Goal: Information Seeking & Learning: Find specific fact

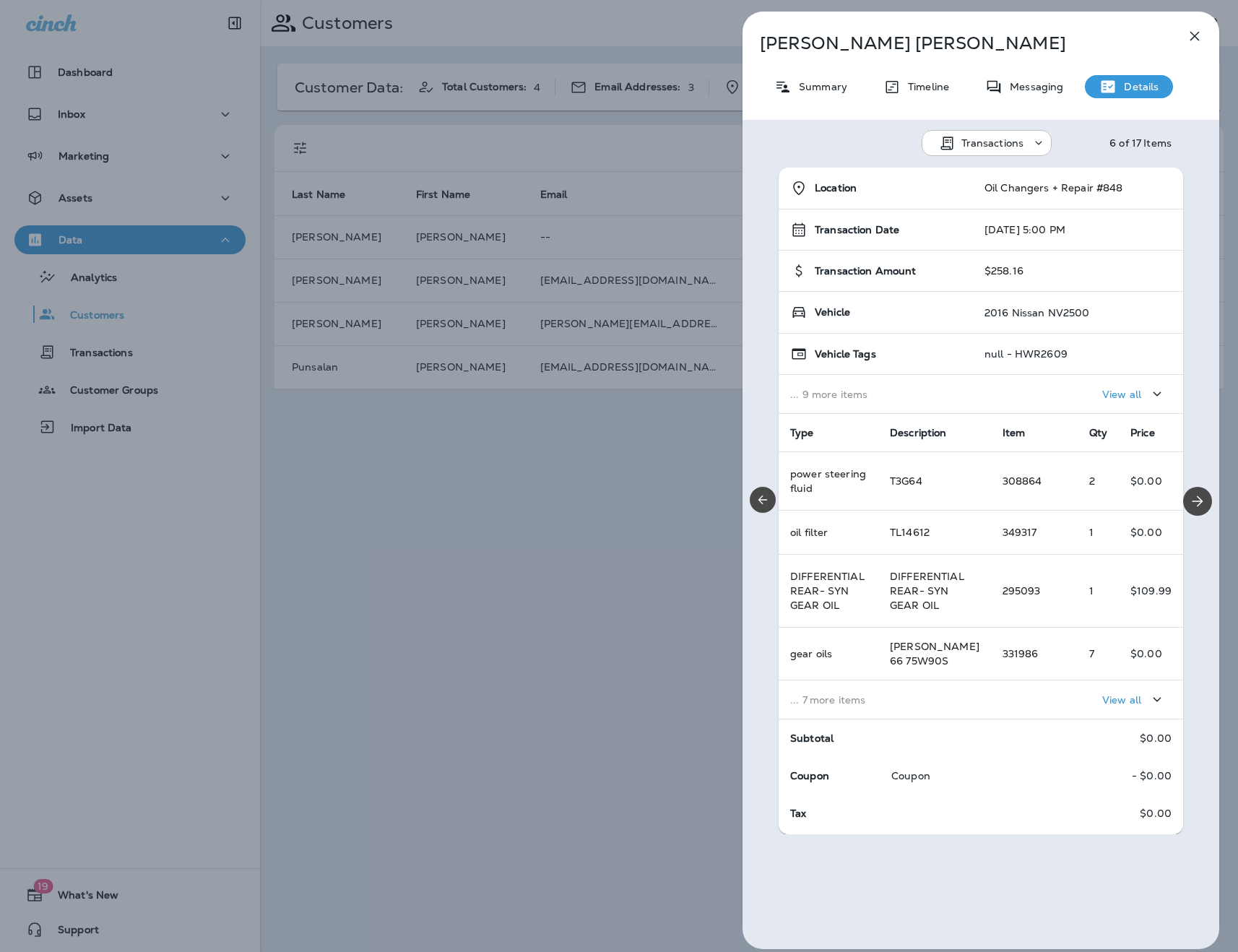
drag, startPoint x: 682, startPoint y: 109, endPoint x: 784, endPoint y: 85, distance: 104.8
click at [697, 109] on div "[PERSON_NAME] Summary Timeline Messaging Details Transactions 6 of 17 Items Loc…" at bounding box center [619, 476] width 1238 height 952
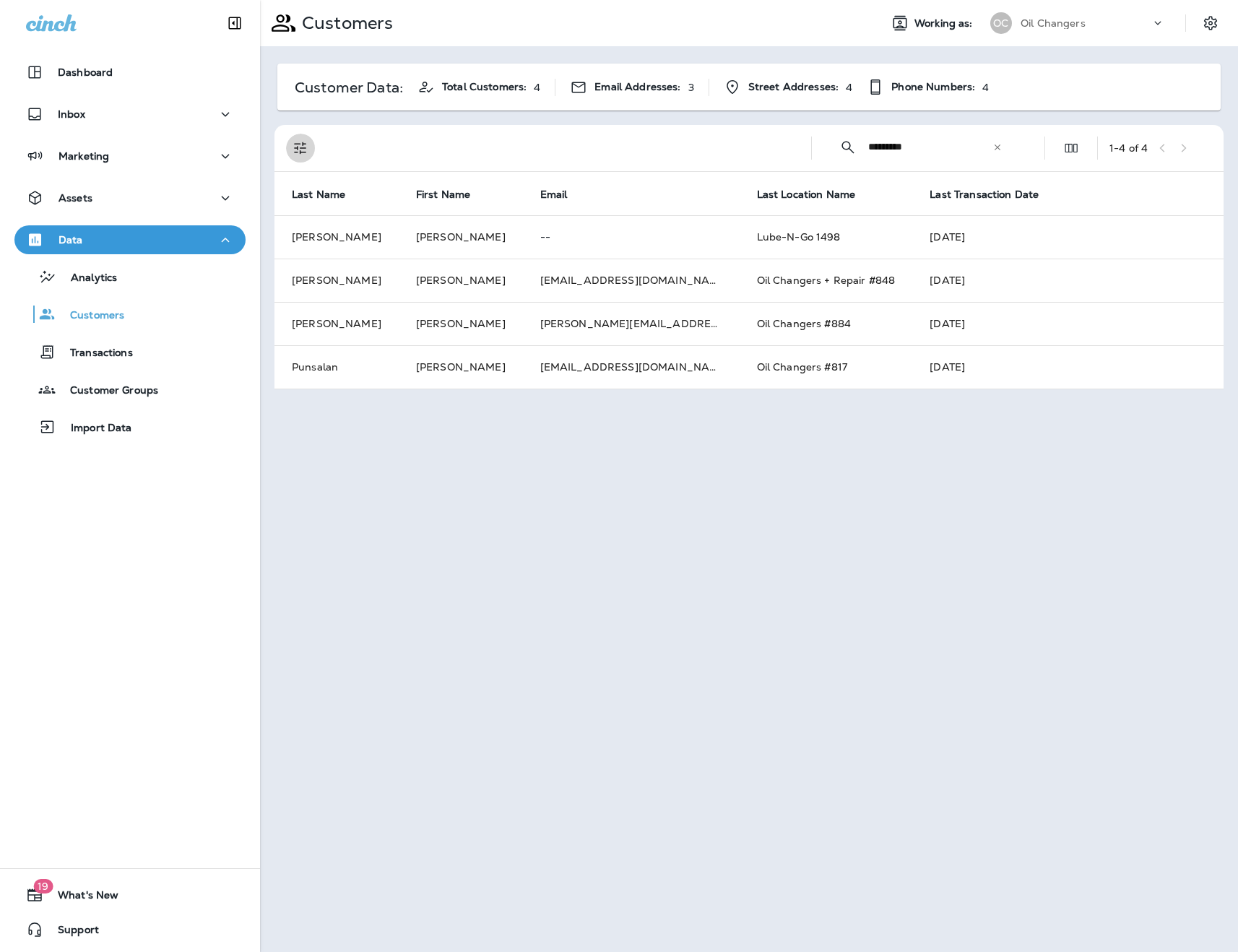
click at [298, 146] on icon "Filters" at bounding box center [300, 148] width 17 height 17
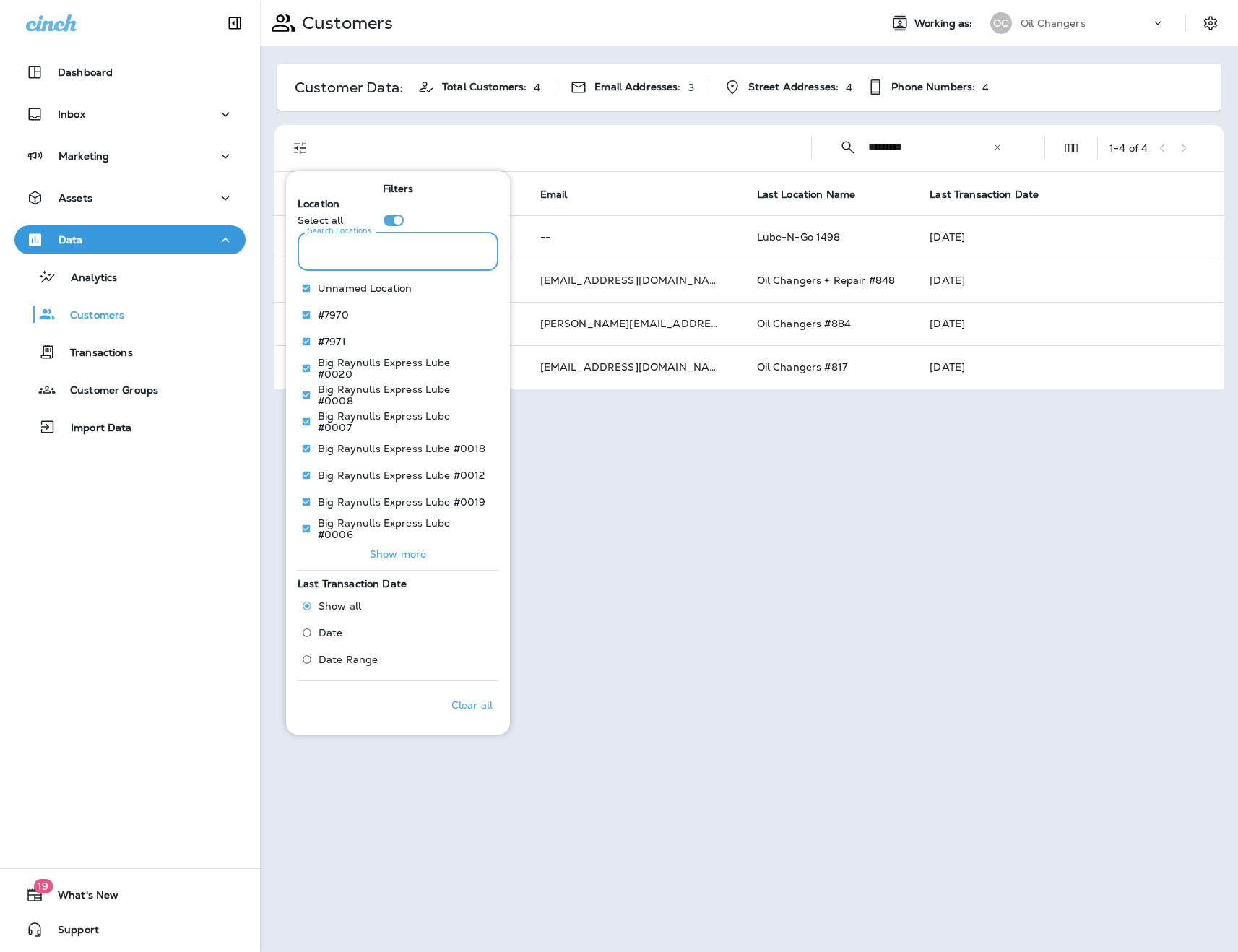
click at [430, 254] on input "Search Locations" at bounding box center [398, 251] width 201 height 39
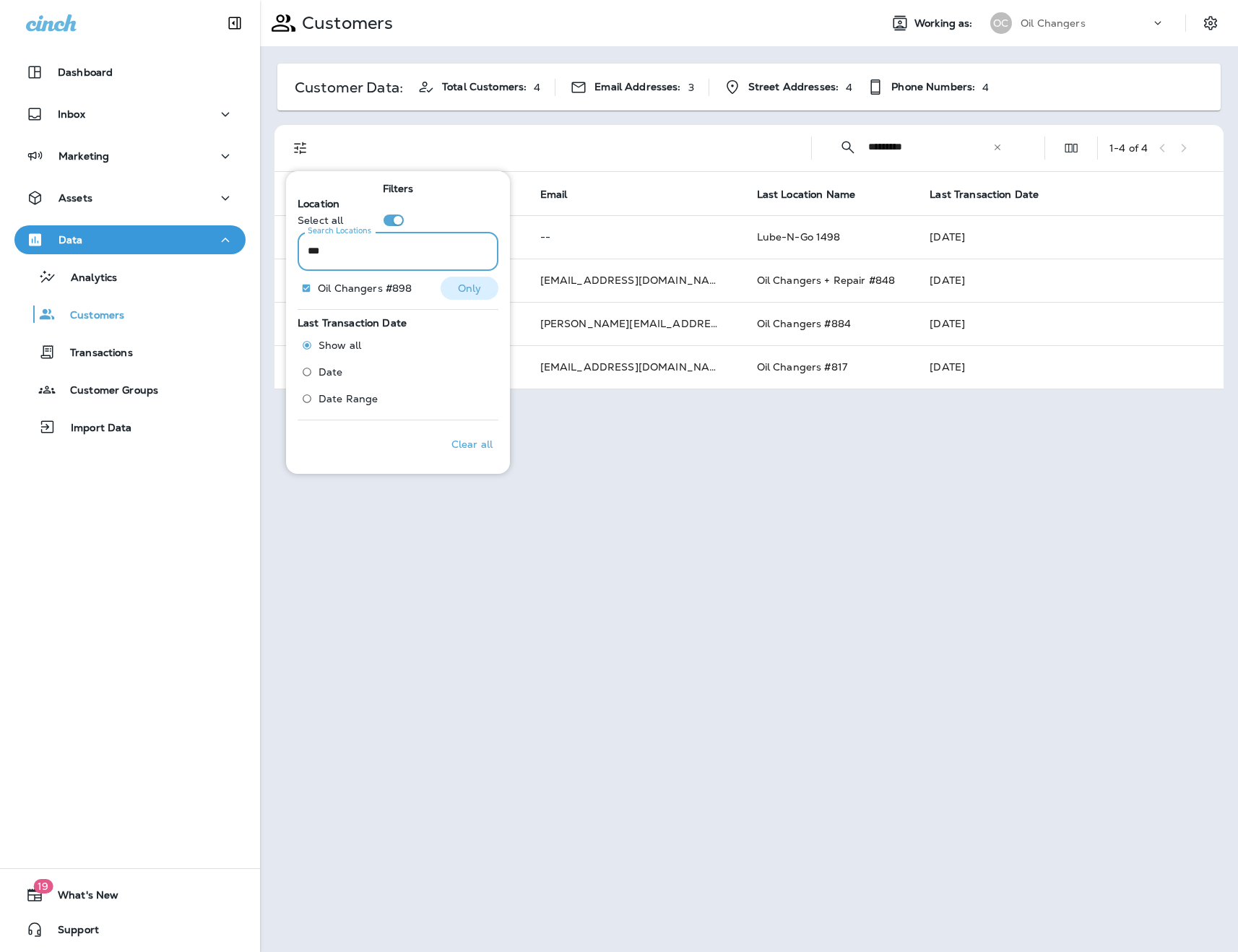
type input "***"
click at [466, 288] on p "Only" at bounding box center [470, 288] width 24 height 11
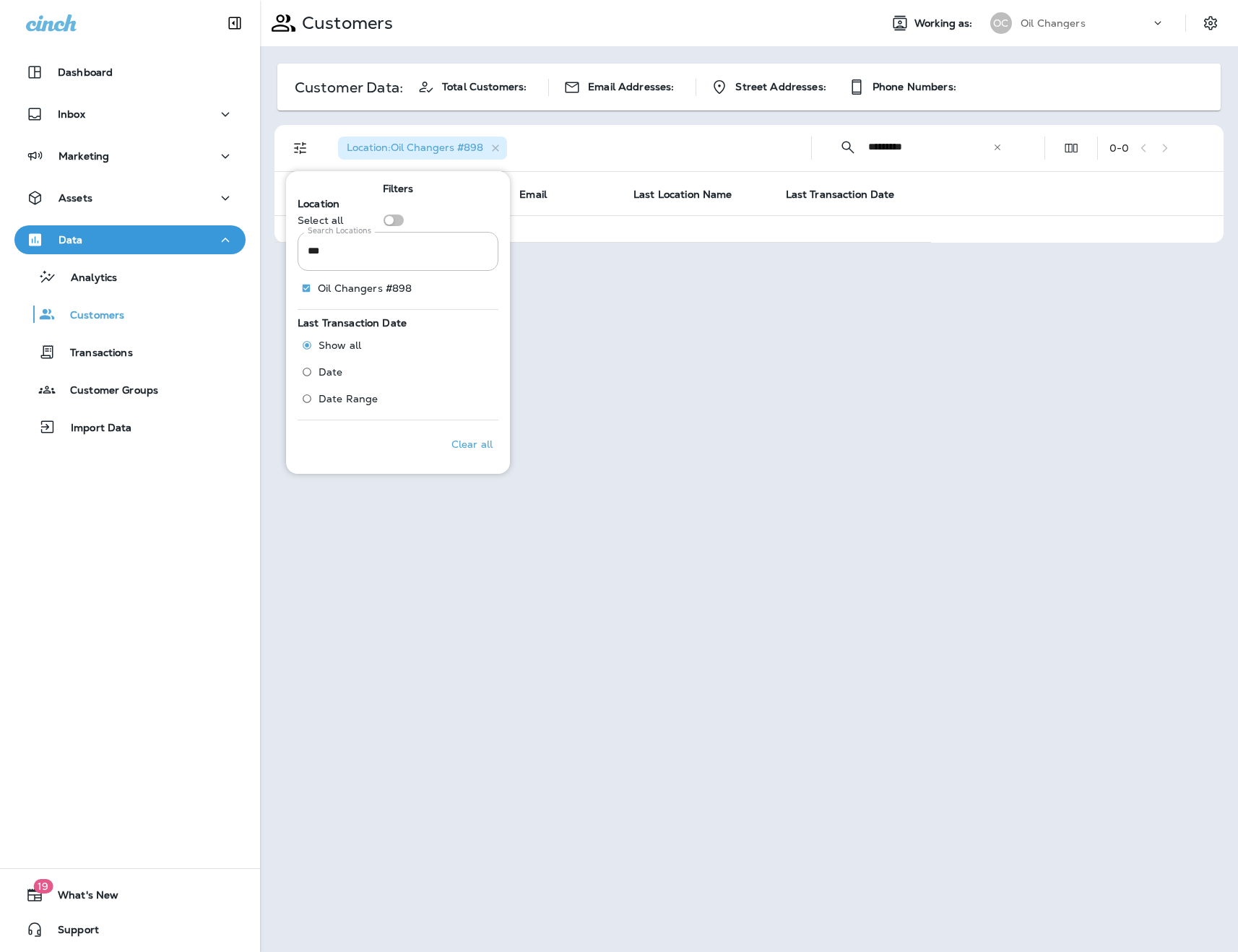
click at [571, 156] on div "Location : Oil Changers #898" at bounding box center [562, 148] width 473 height 46
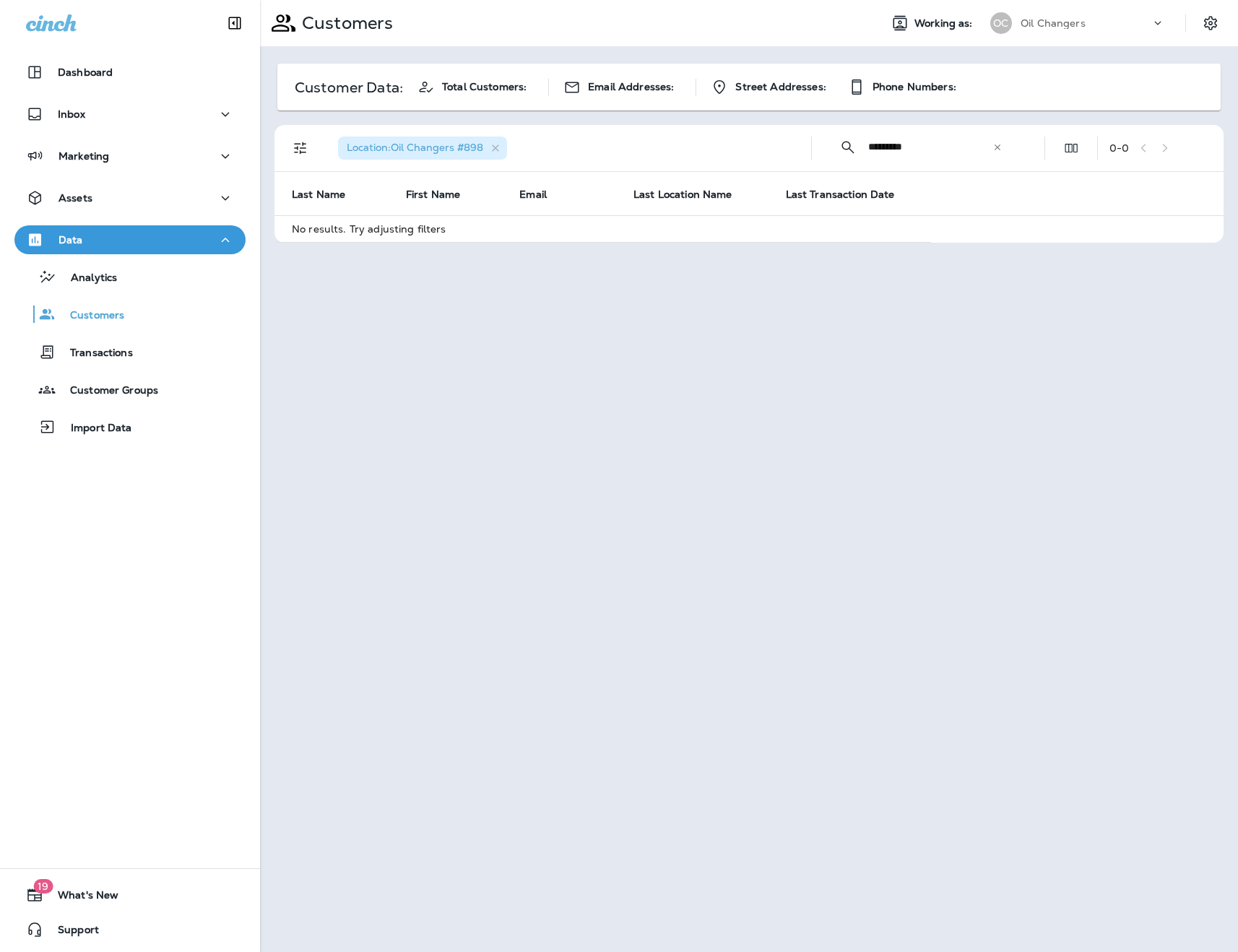
click at [996, 154] on div "​ ********* ​ ​" at bounding box center [921, 146] width 195 height 39
click at [1001, 152] on icon at bounding box center [997, 147] width 10 height 10
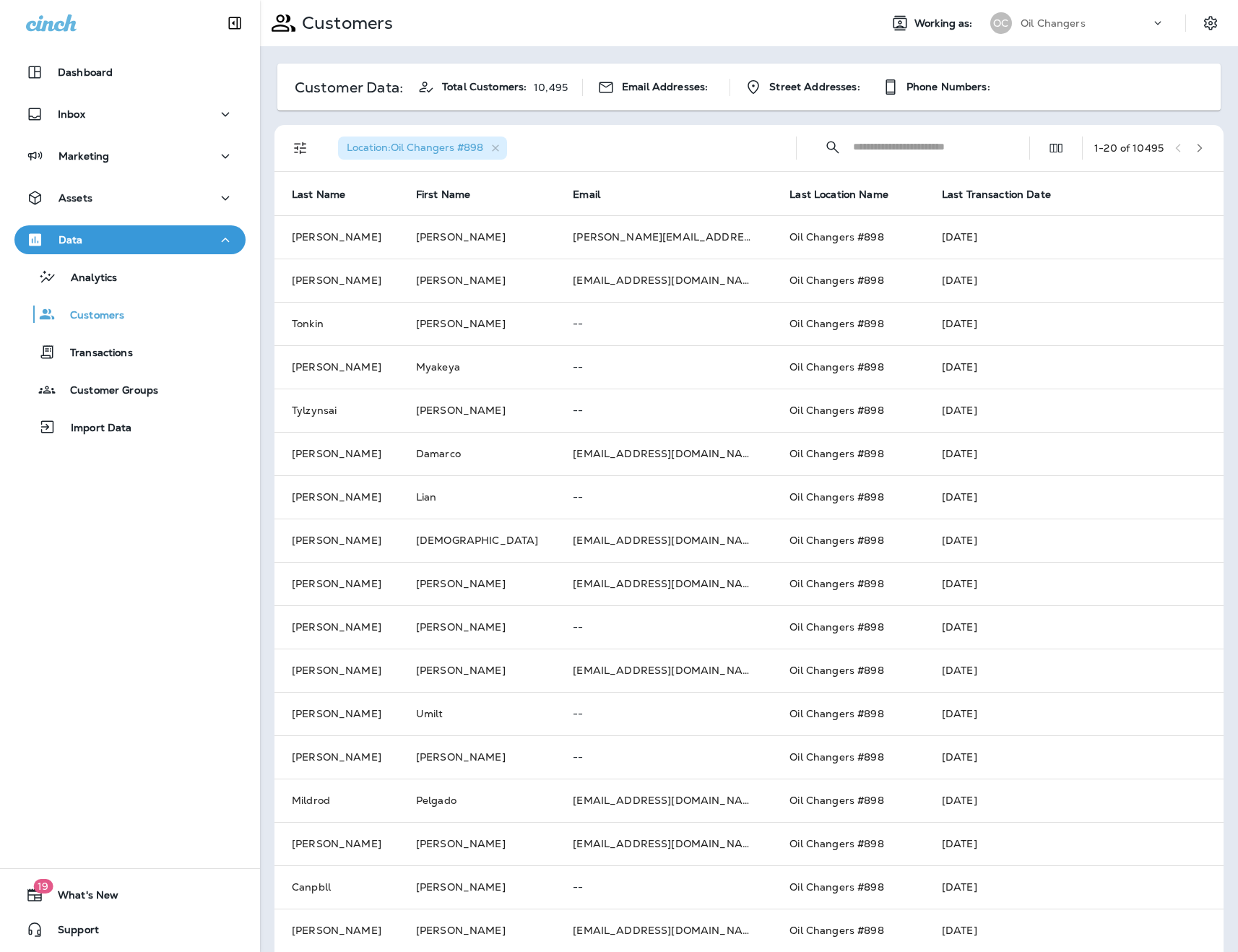
click at [907, 153] on input "text" at bounding box center [928, 146] width 150 height 39
type input "********"
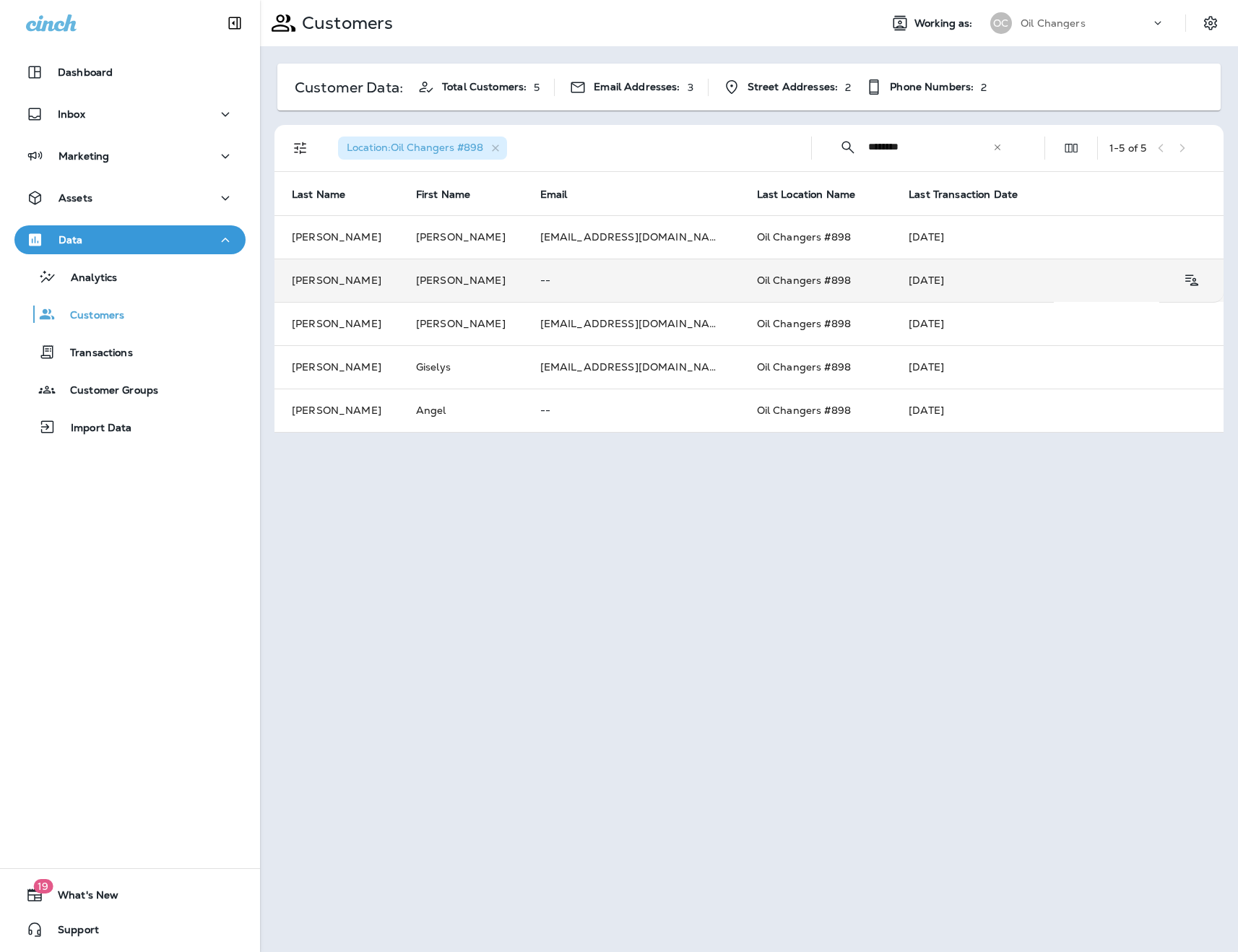
click at [1034, 292] on tr "[PERSON_NAME] -- Oil Changers #898 [DATE]" at bounding box center [749, 280] width 949 height 43
click at [906, 281] on td "[DATE]" at bounding box center [972, 280] width 162 height 43
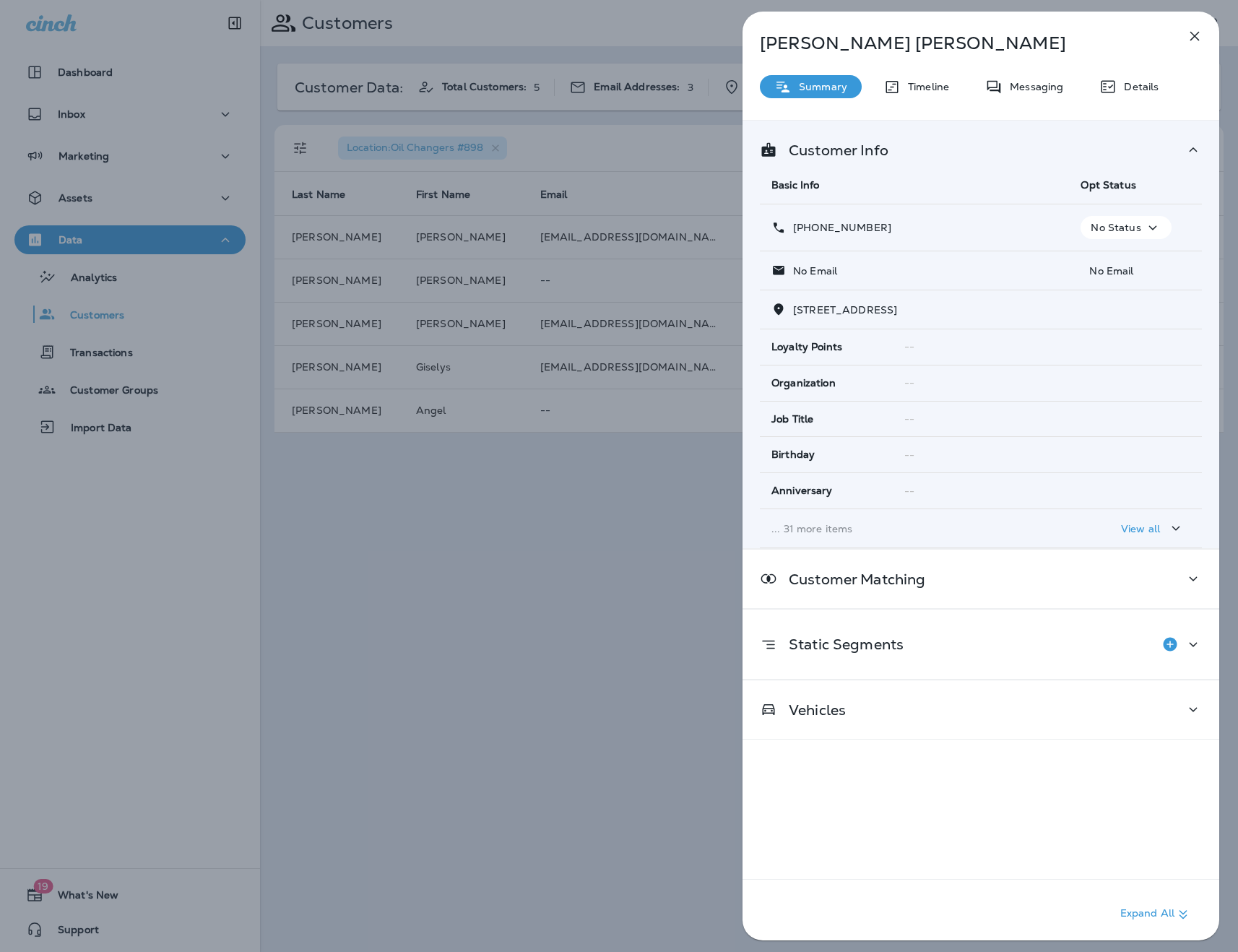
click at [931, 88] on p "Timeline" at bounding box center [925, 86] width 48 height 11
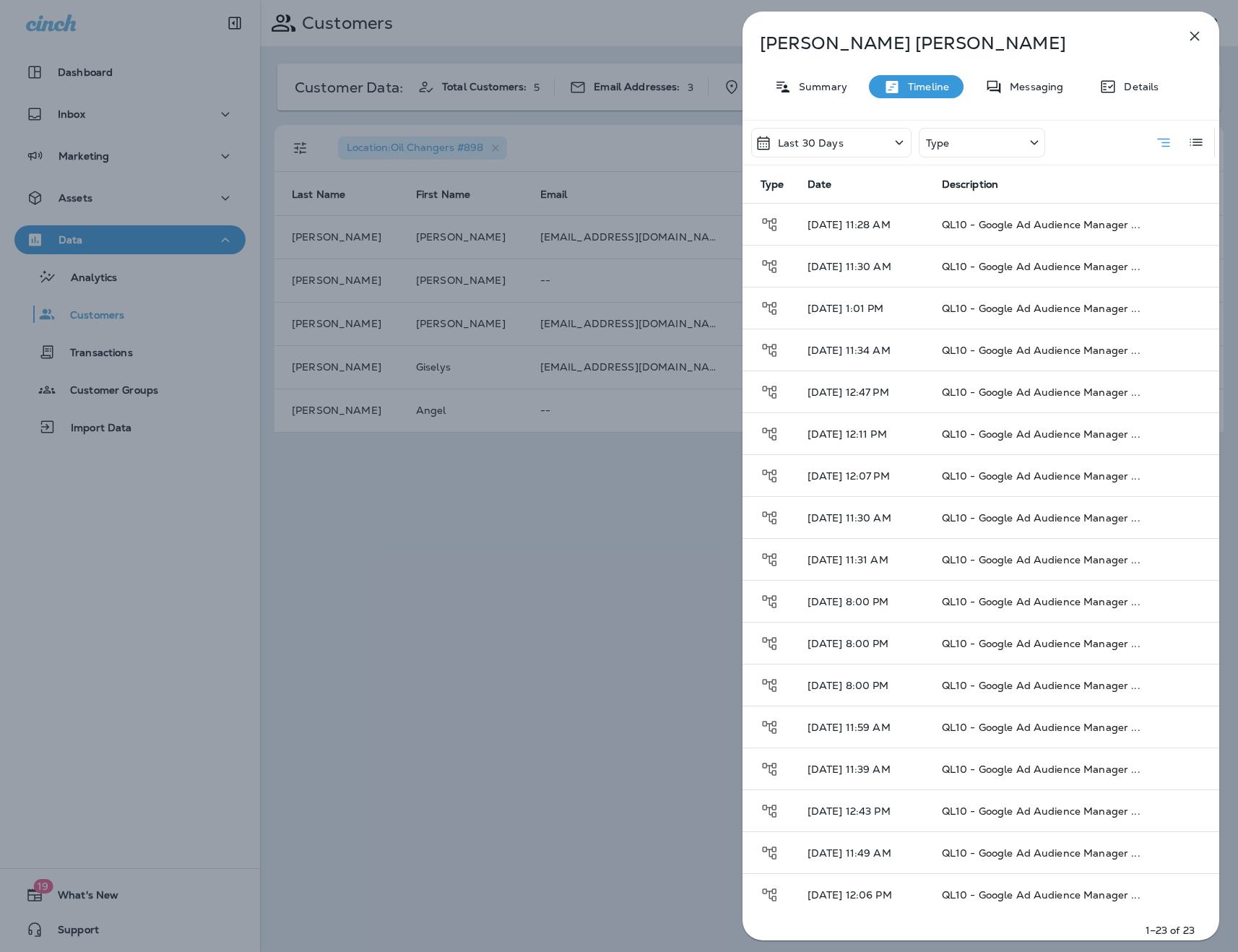
click at [842, 147] on div "Last 30 Days" at bounding box center [831, 142] width 160 height 29
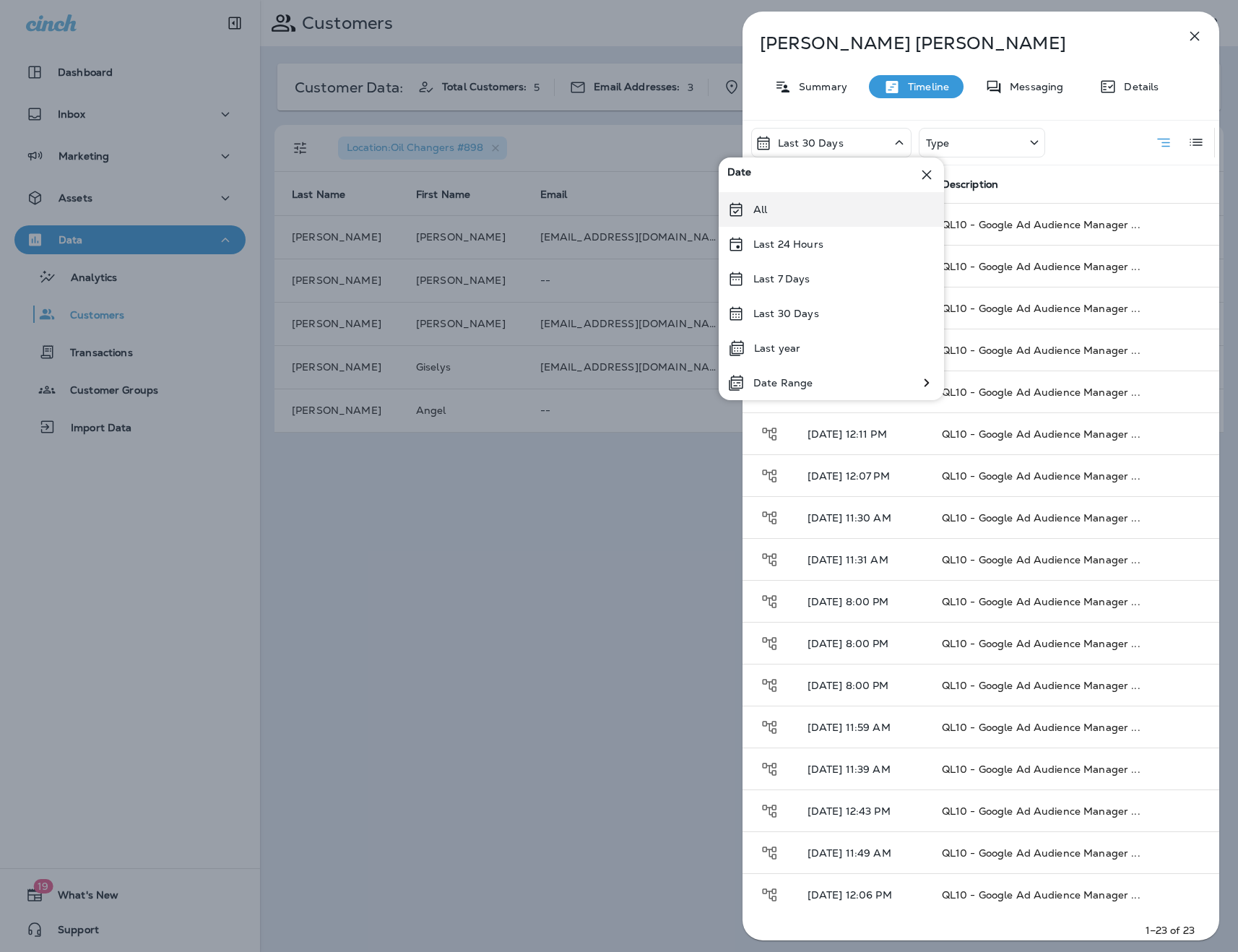
click at [754, 214] on p "All" at bounding box center [760, 209] width 14 height 11
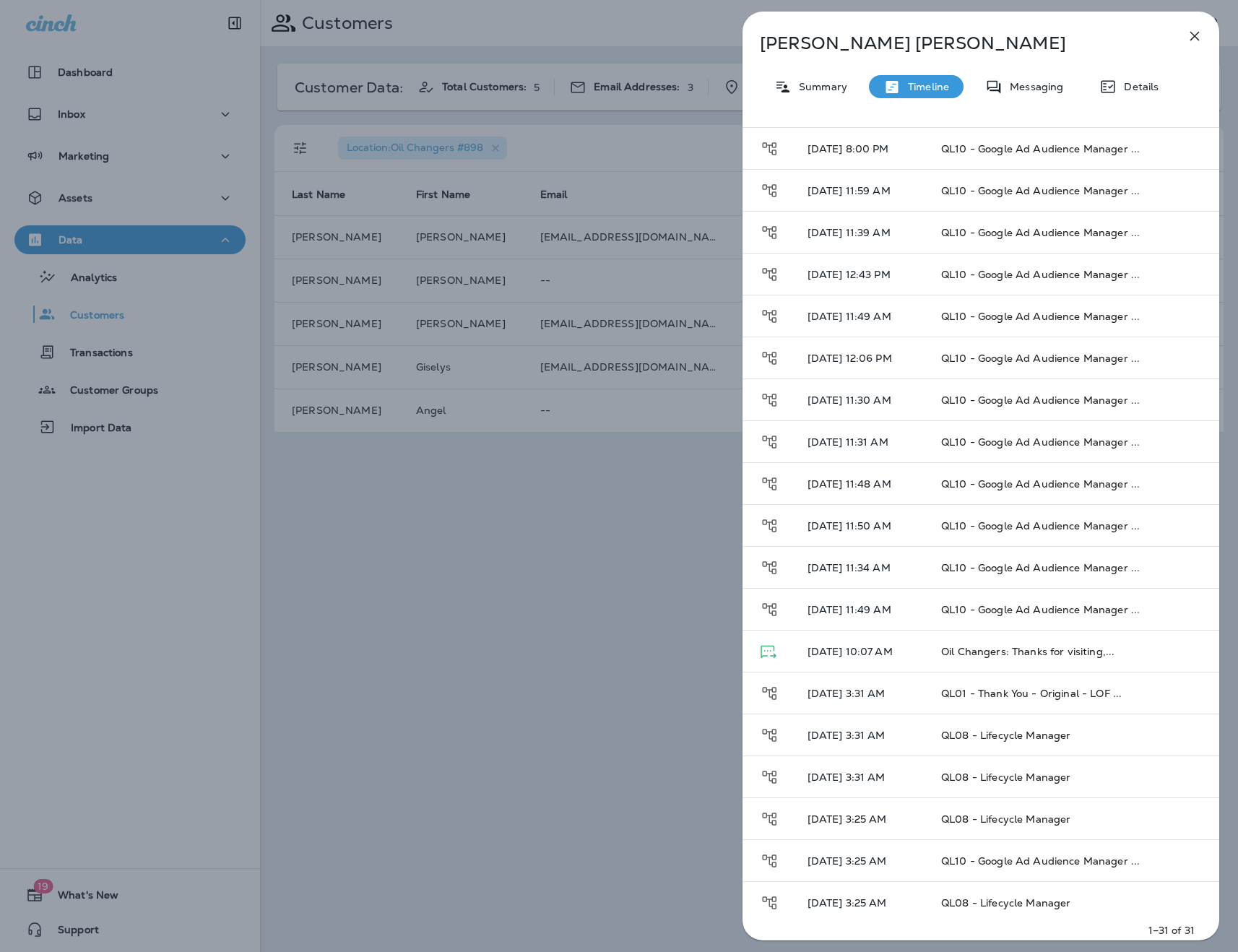
scroll to position [591, 0]
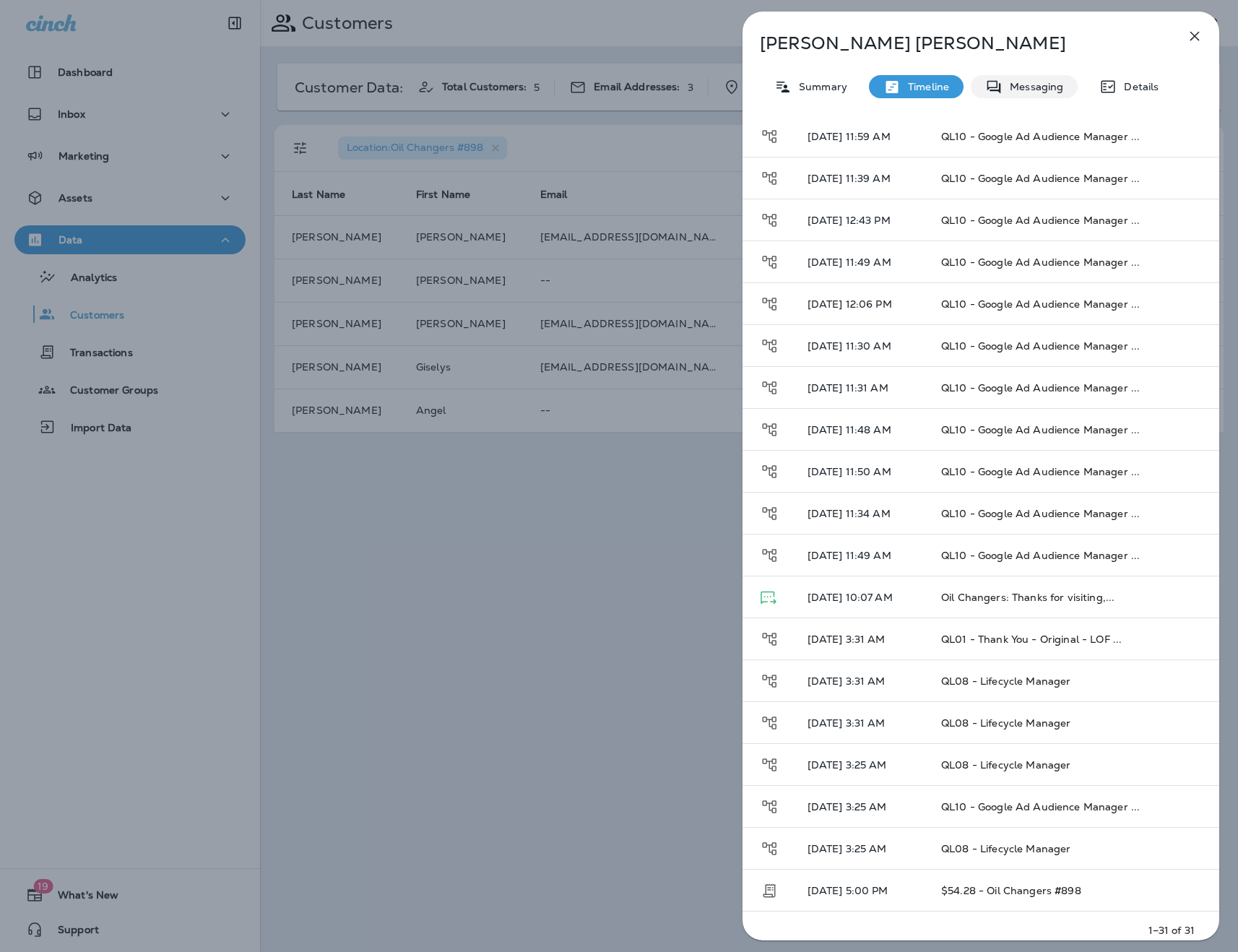
click at [1041, 82] on p "Messaging" at bounding box center [1033, 86] width 60 height 11
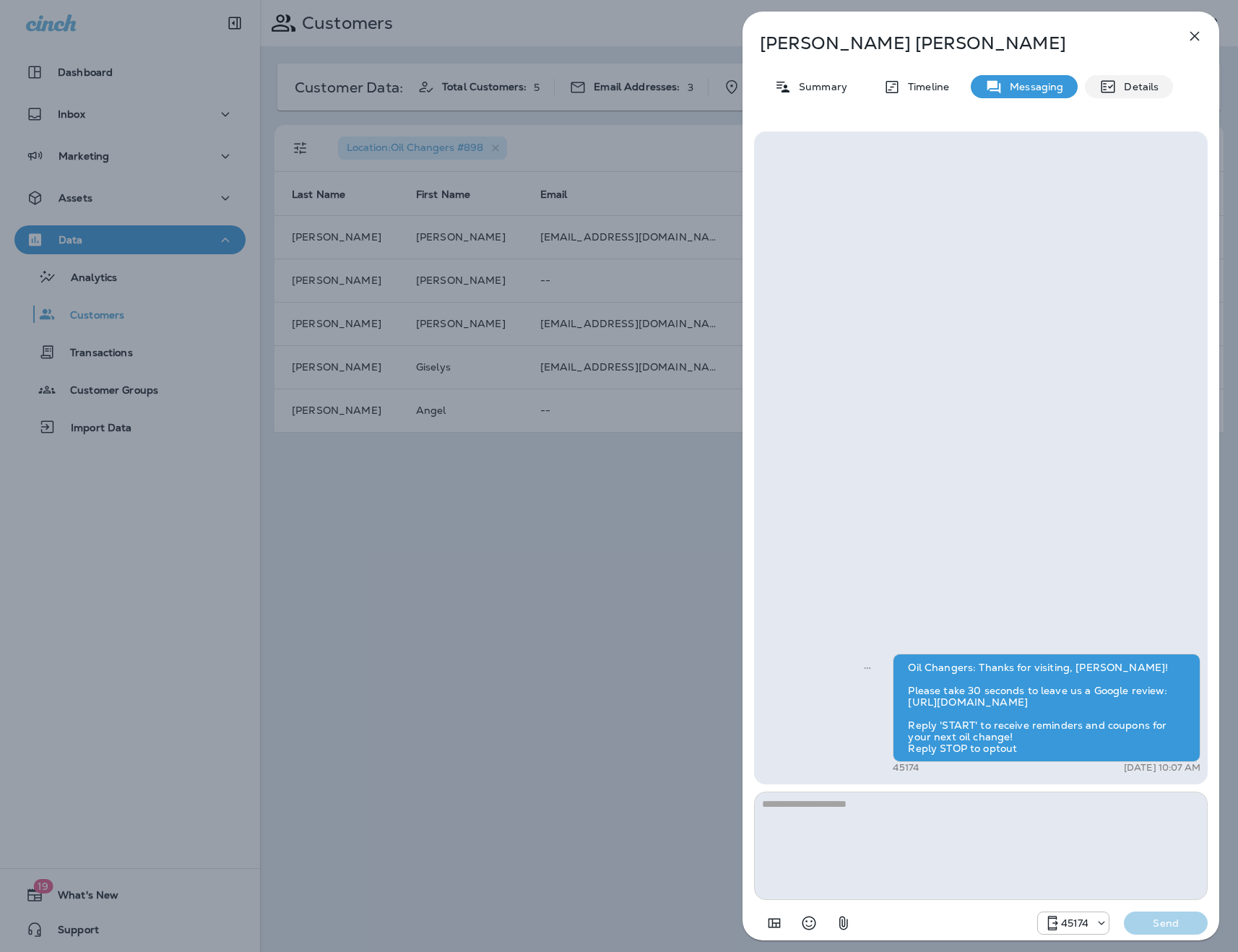
click at [1099, 92] on icon at bounding box center [1107, 86] width 17 height 17
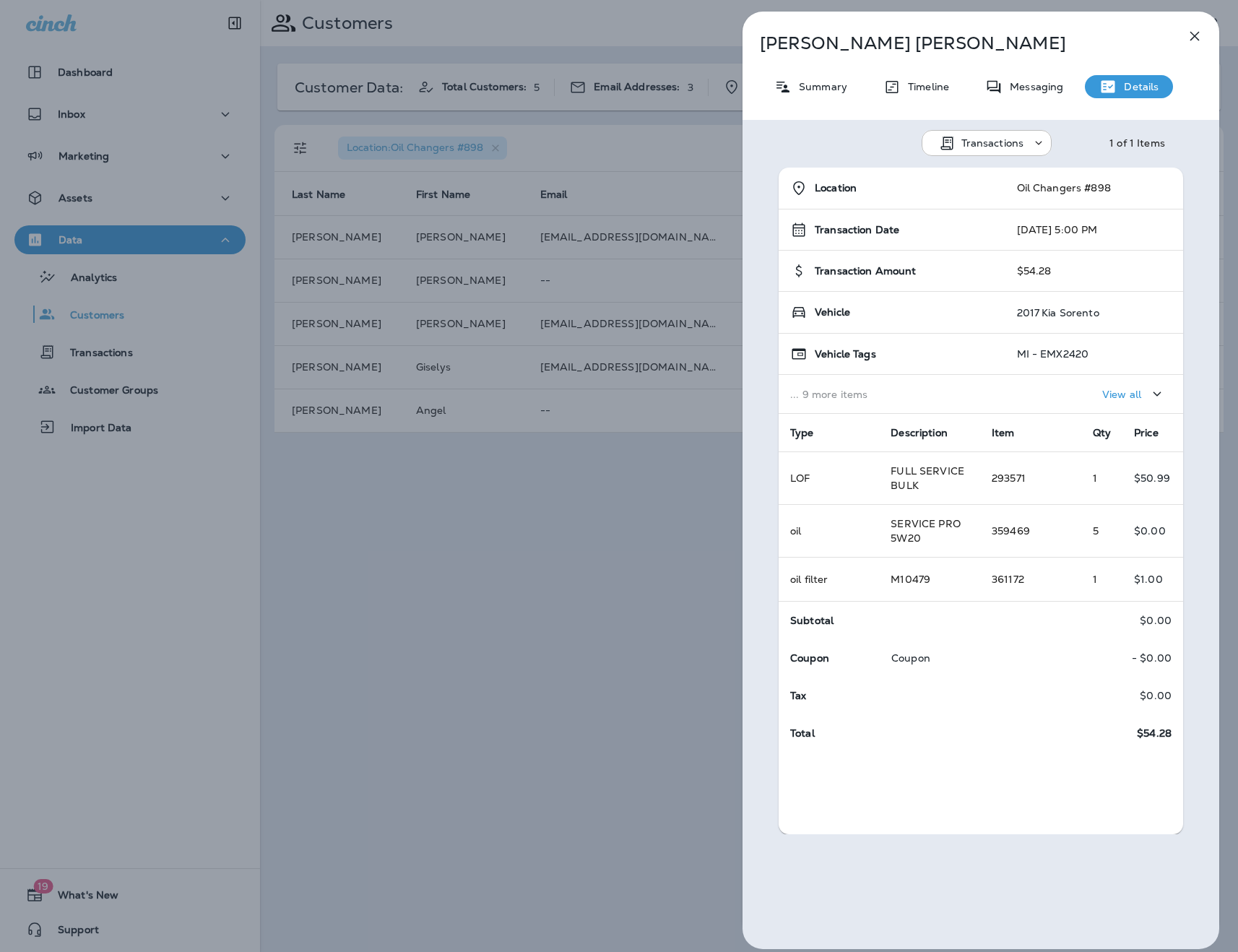
click at [908, 403] on td "... 9 more items" at bounding box center [892, 395] width 226 height 39
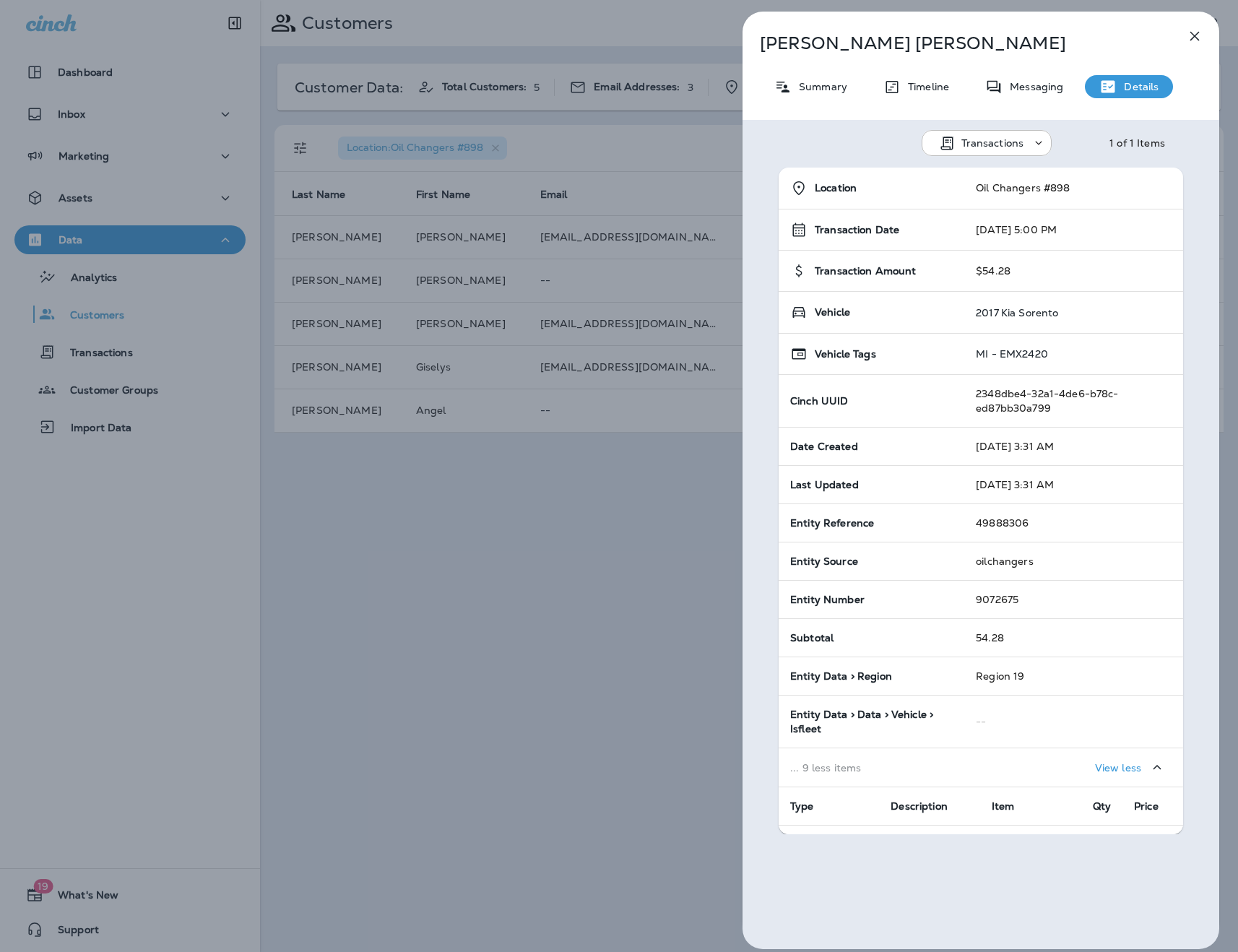
click at [833, 94] on div "Summary" at bounding box center [811, 87] width 102 height 23
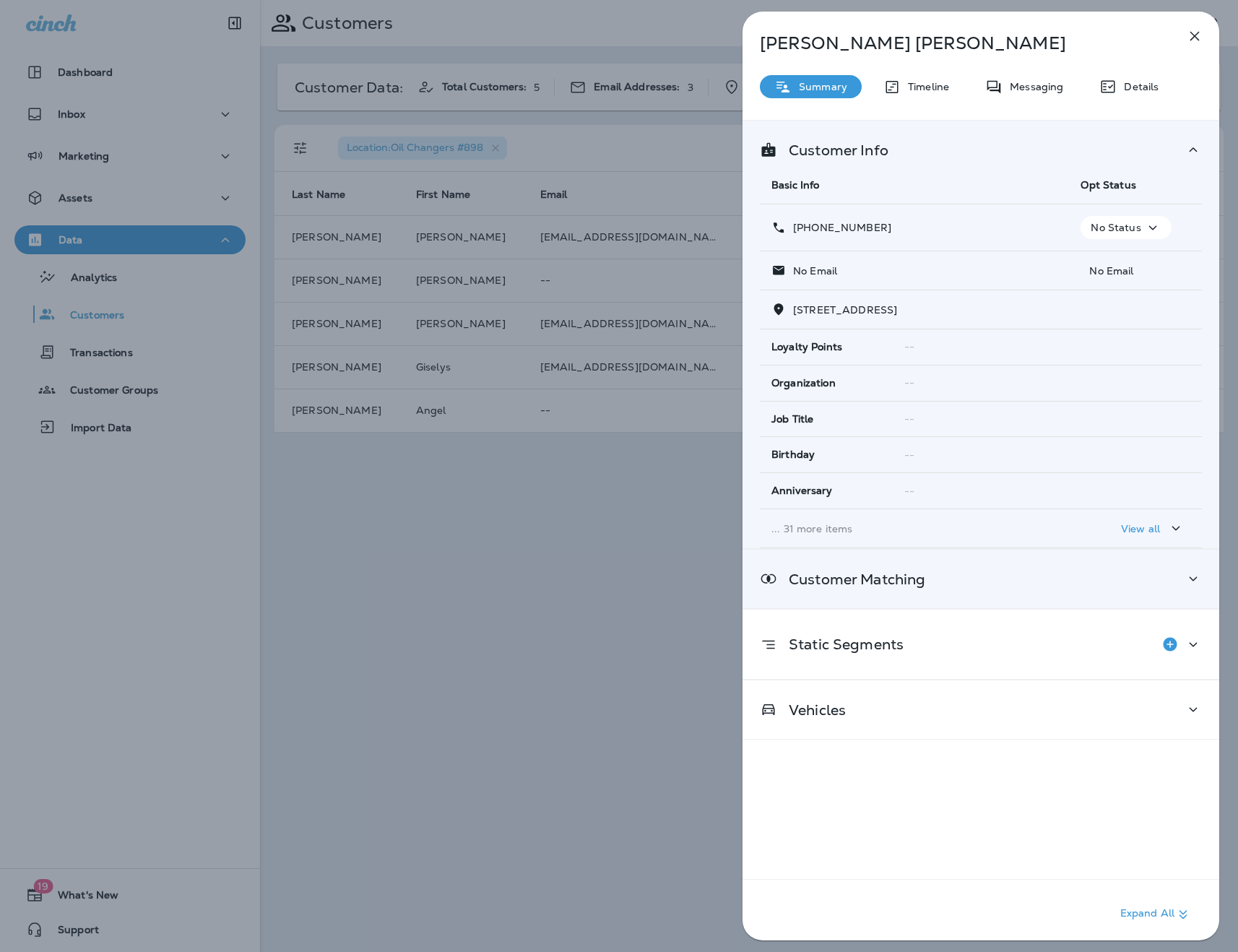
click at [1059, 585] on div "Customer Matching" at bounding box center [981, 579] width 442 height 18
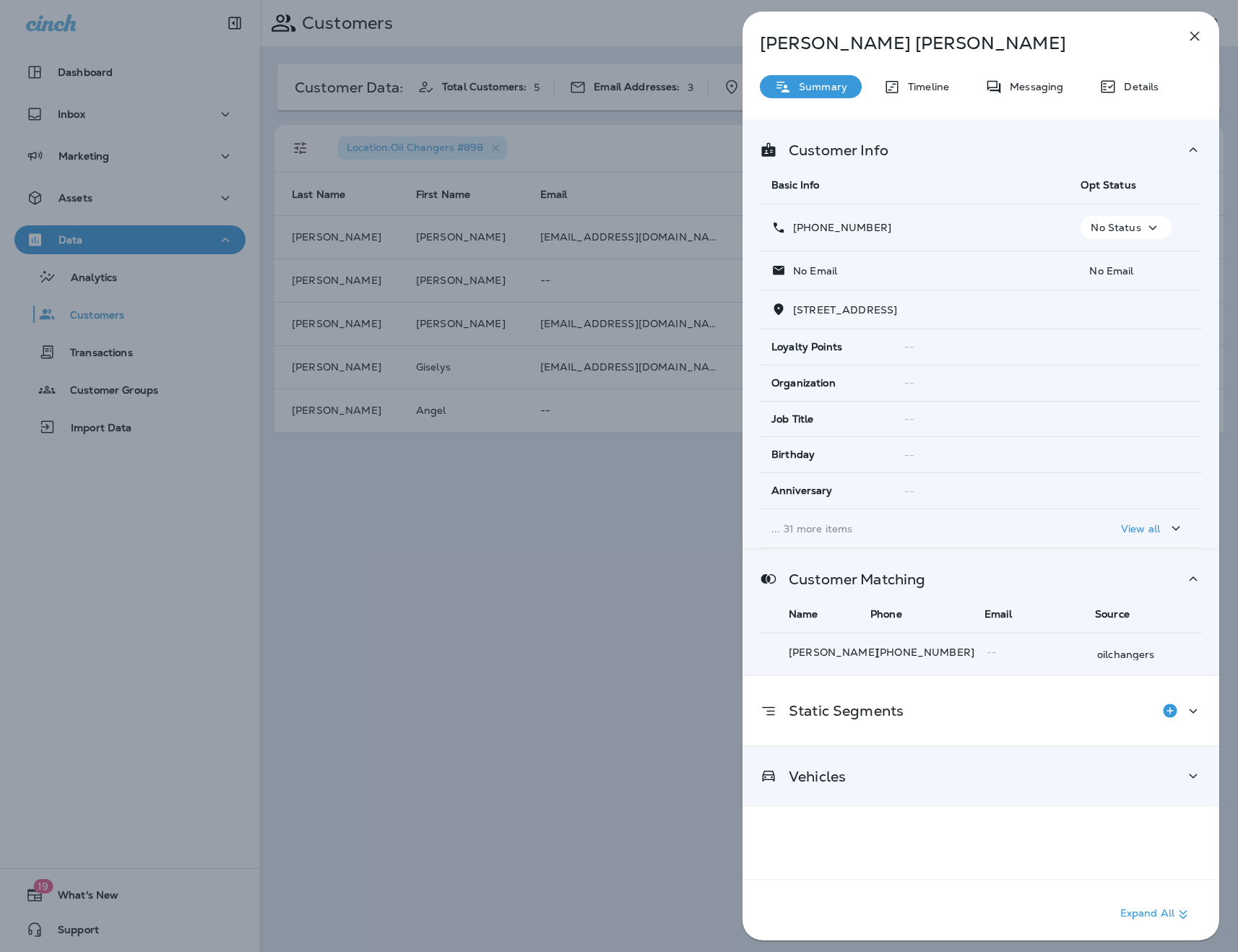
click at [1016, 773] on div "Vehicles" at bounding box center [981, 776] width 442 height 18
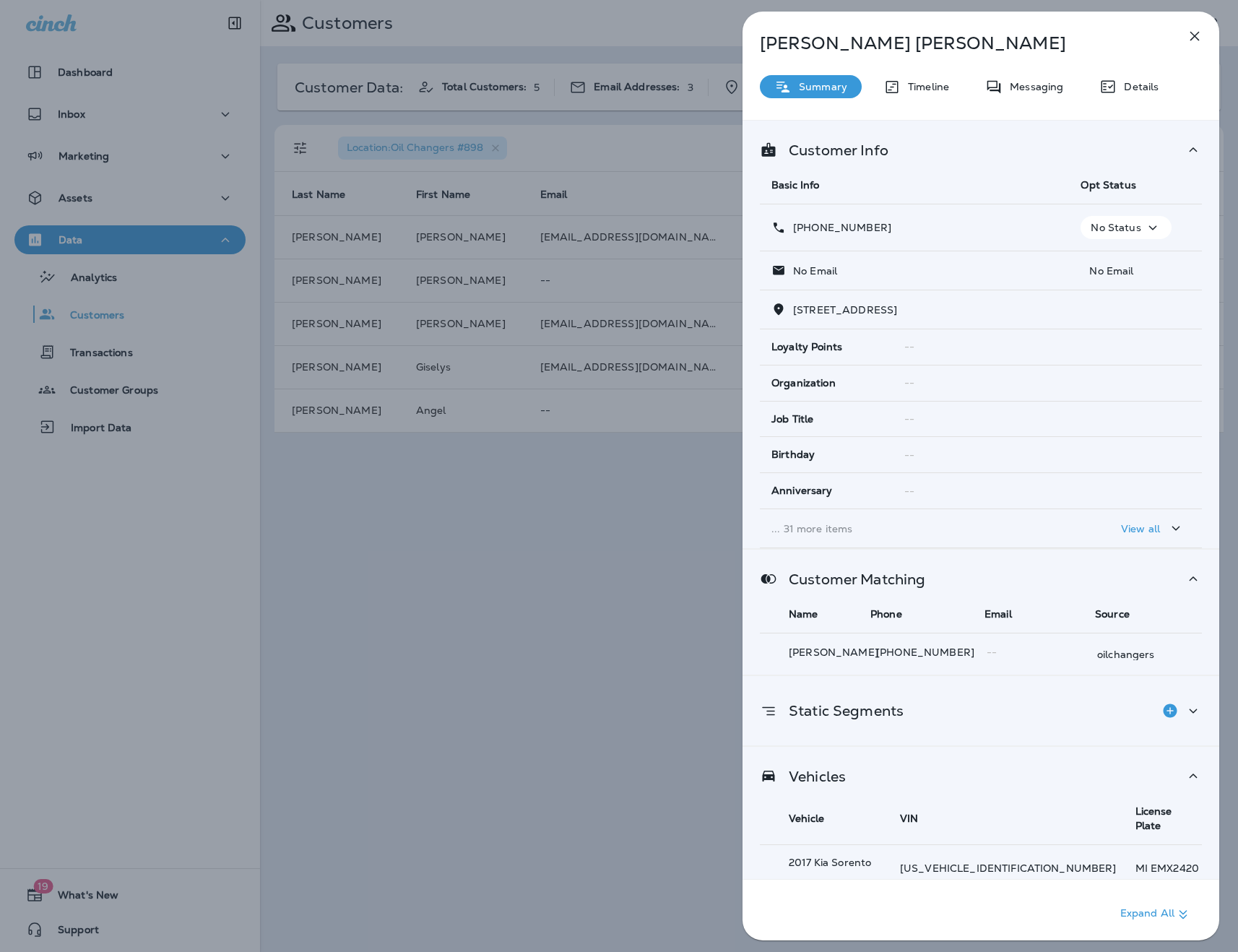
click at [1027, 702] on div "Static Segments" at bounding box center [981, 710] width 442 height 29
click at [939, 535] on td "... 31 more items" at bounding box center [915, 529] width 310 height 39
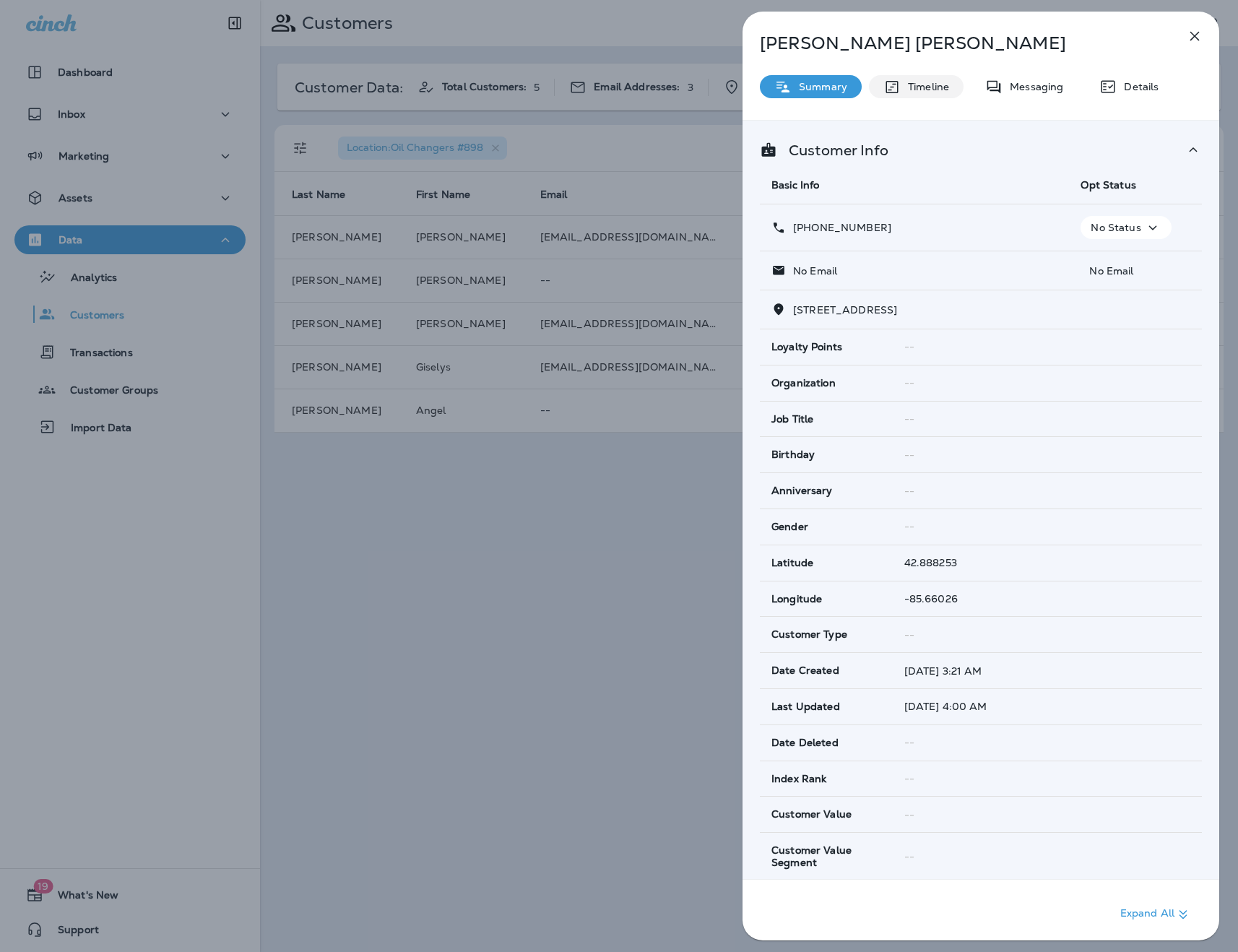
click at [928, 85] on p "Timeline" at bounding box center [925, 86] width 48 height 11
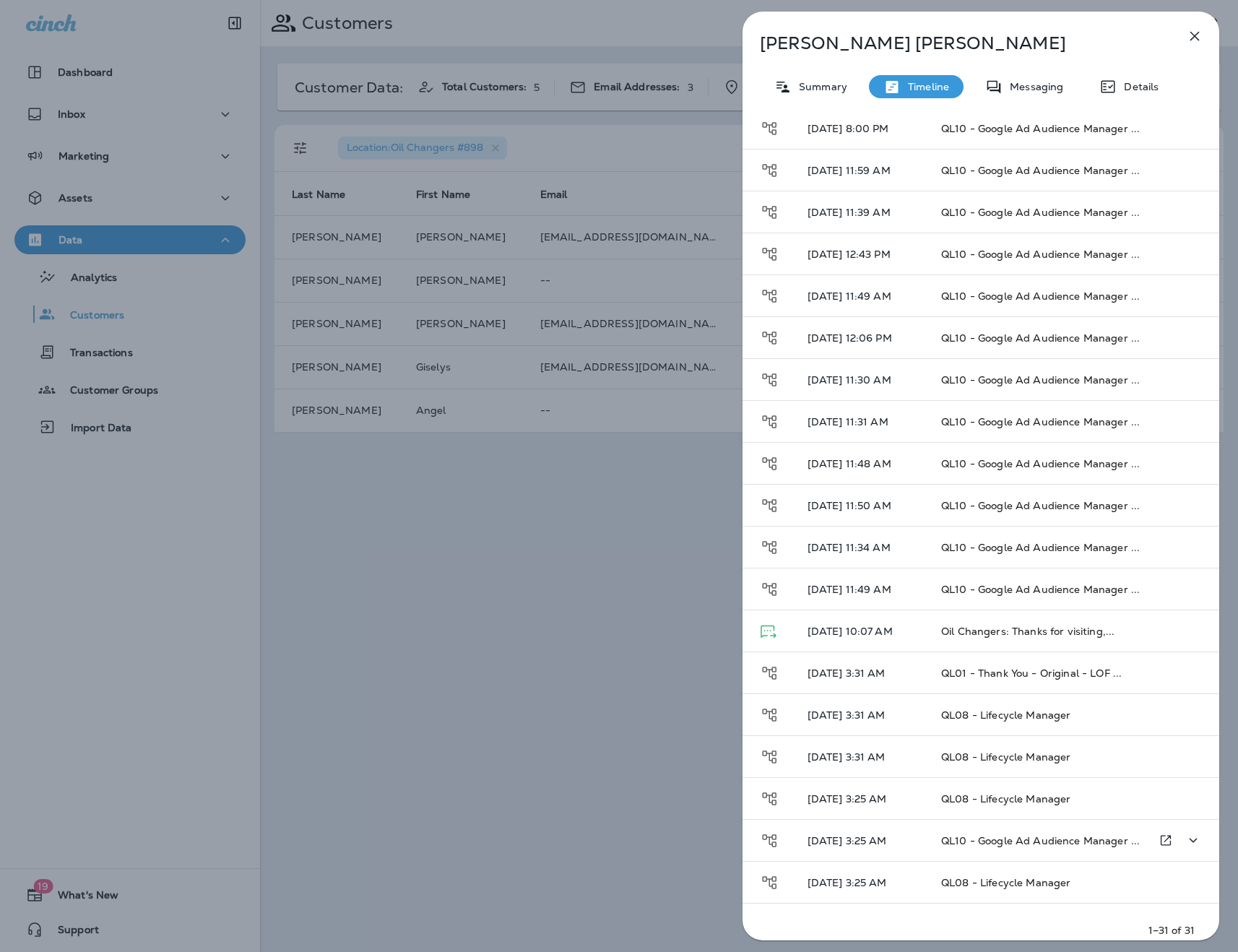
scroll to position [591, 0]
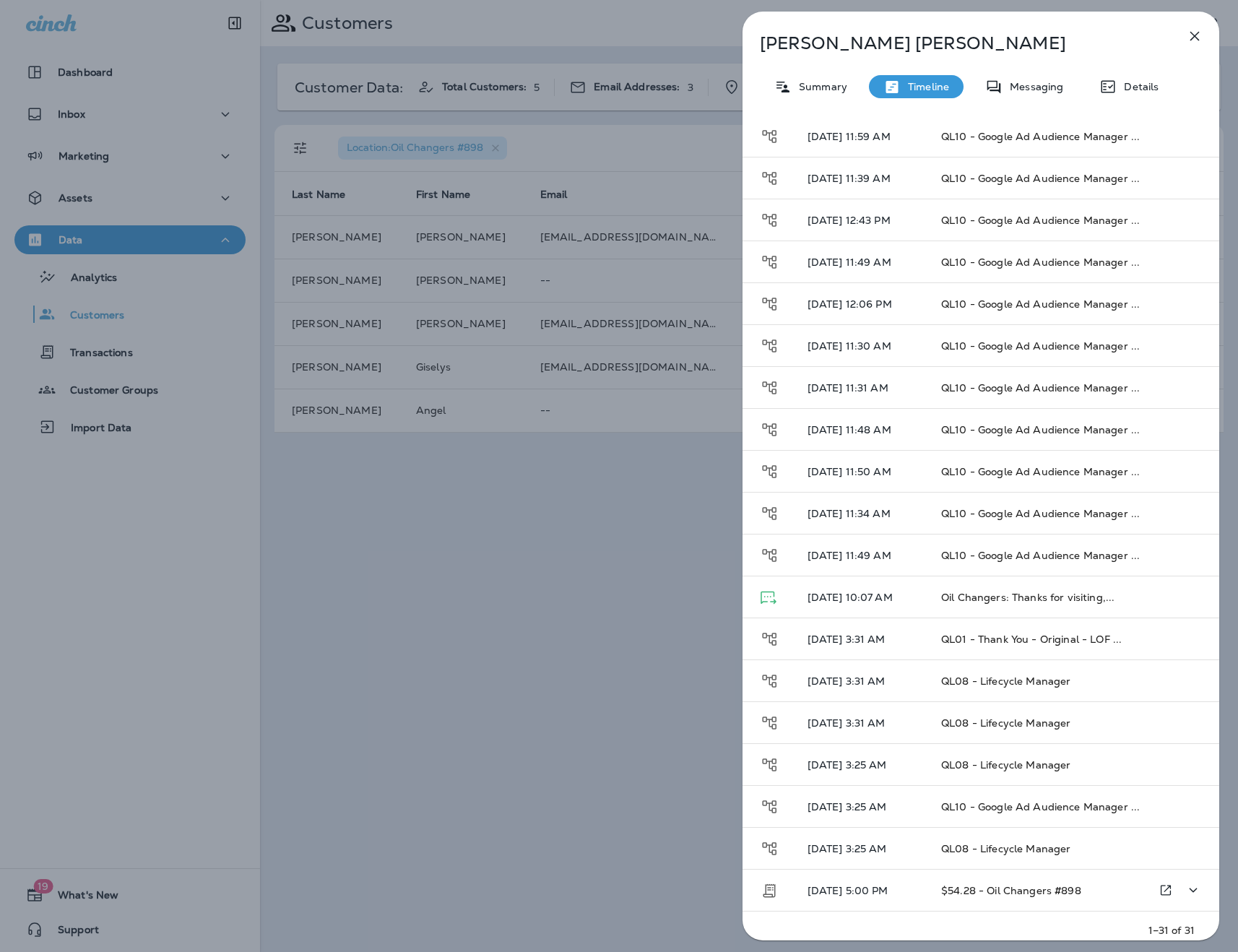
click at [962, 886] on span "$54.28 - Oil Changers #898" at bounding box center [1012, 890] width 140 height 13
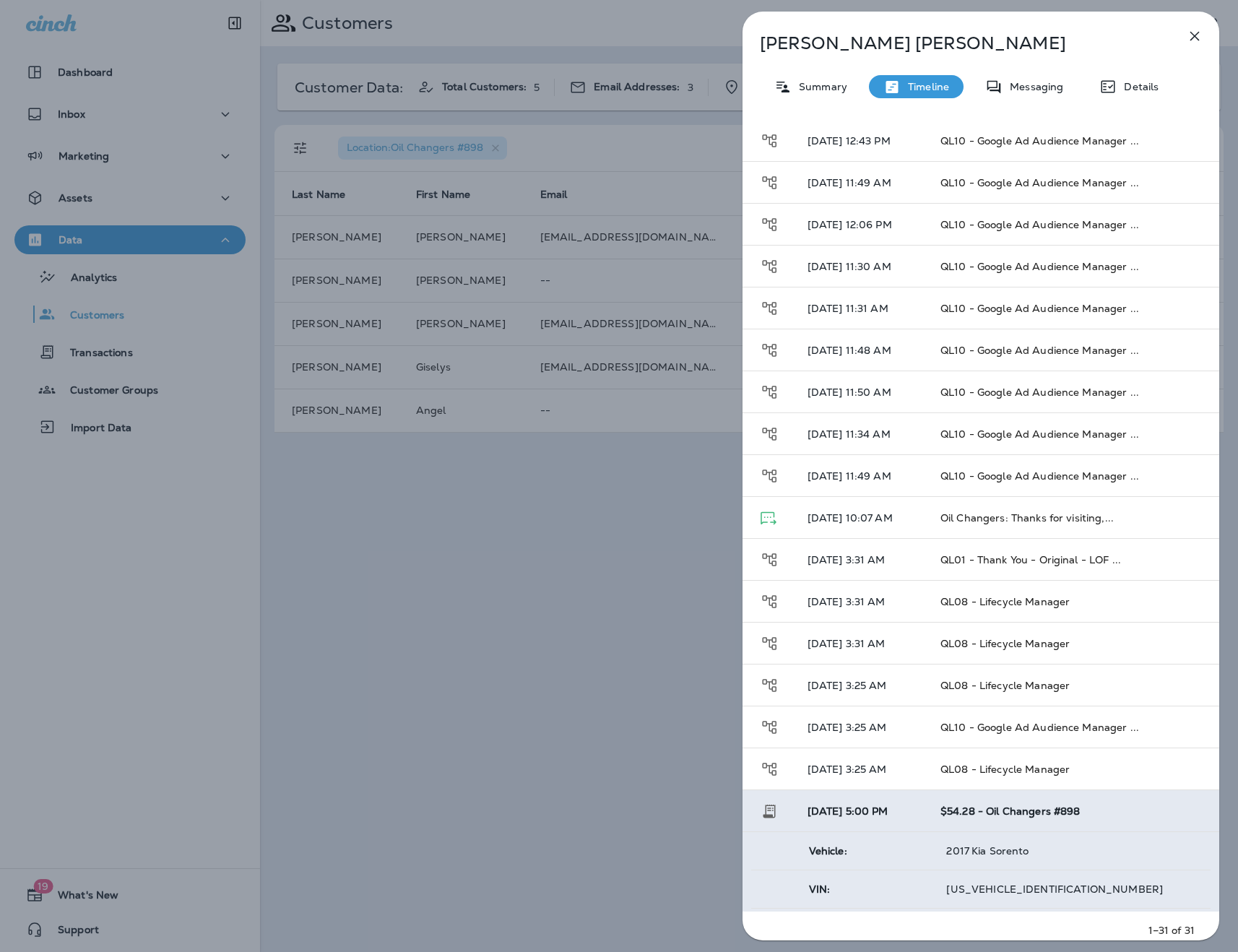
scroll to position [783, 0]
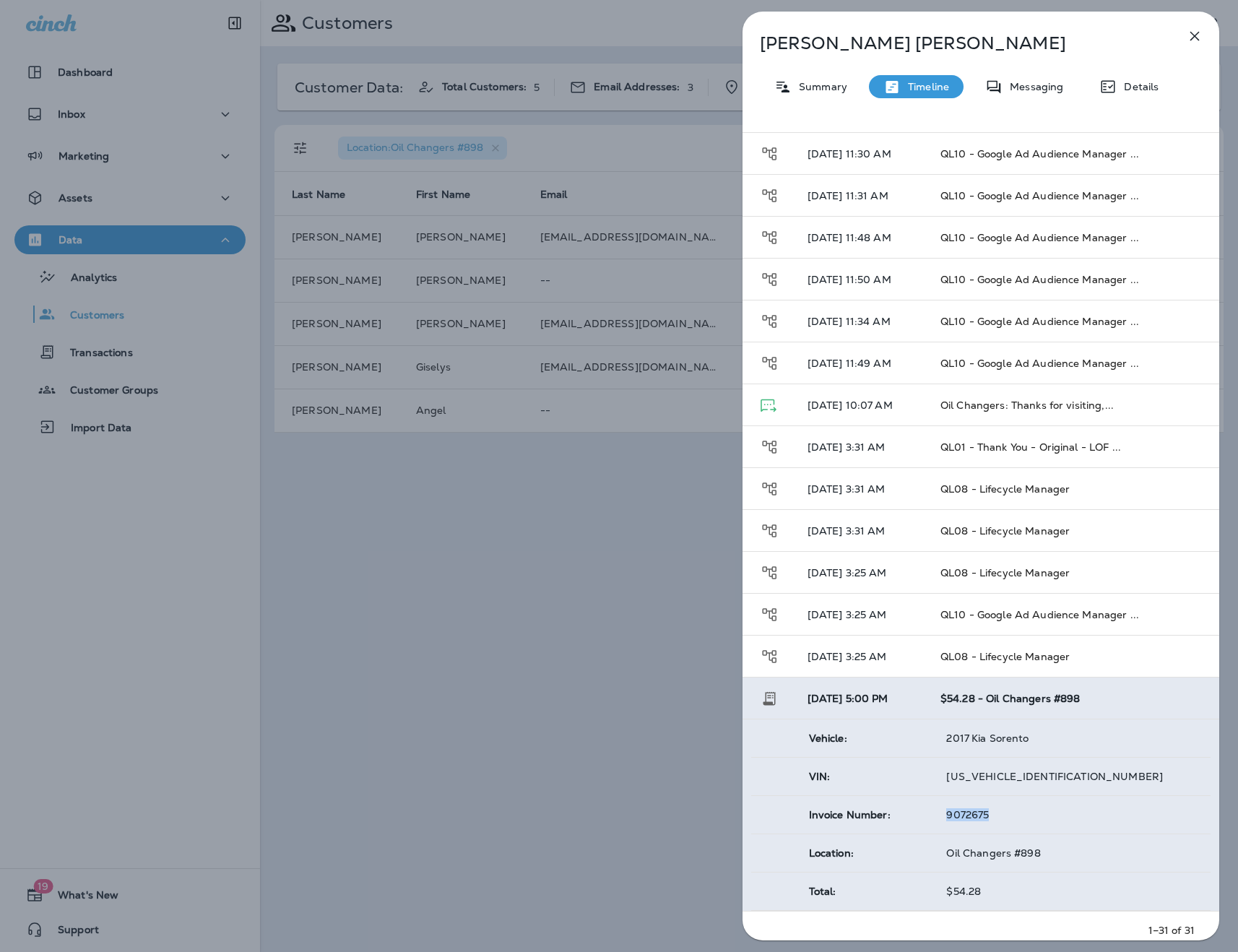
drag, startPoint x: 1001, startPoint y: 816, endPoint x: 936, endPoint y: 812, distance: 65.1
click at [936, 812] on td "9072675" at bounding box center [1073, 815] width 276 height 39
copy span "9072675"
